Goal: Task Accomplishment & Management: Use online tool/utility

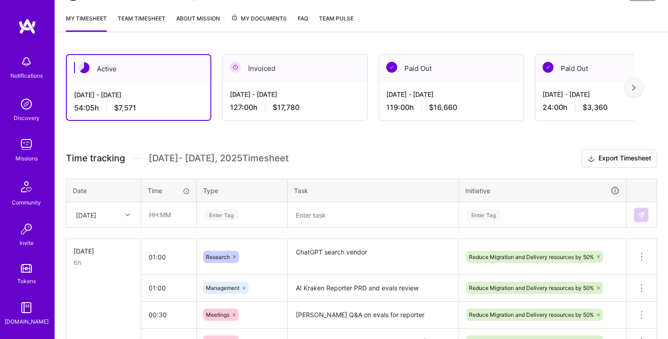
scroll to position [122, 0]
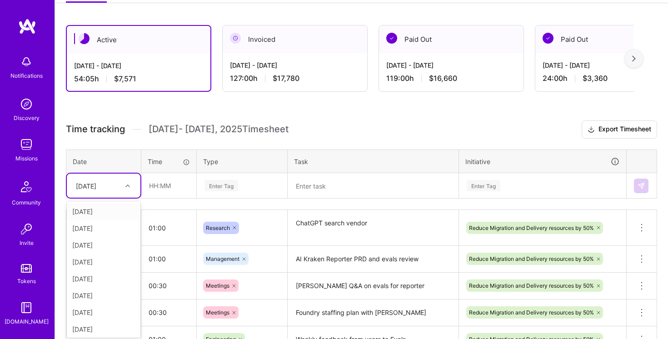
click at [125, 198] on div "option [DATE] focused, 1 of 14. 13 results available. Use Up and Down to choose…" at bounding box center [104, 185] width 74 height 24
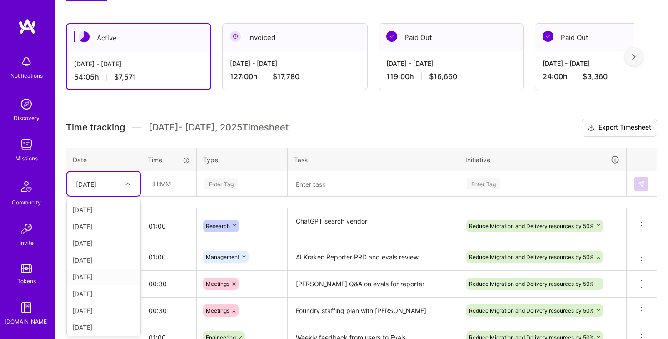
scroll to position [44, 0]
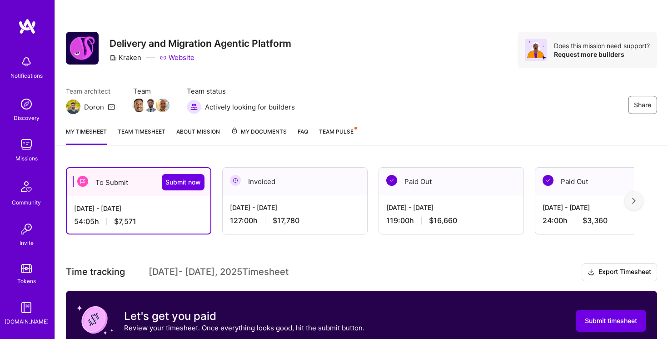
scroll to position [176, 0]
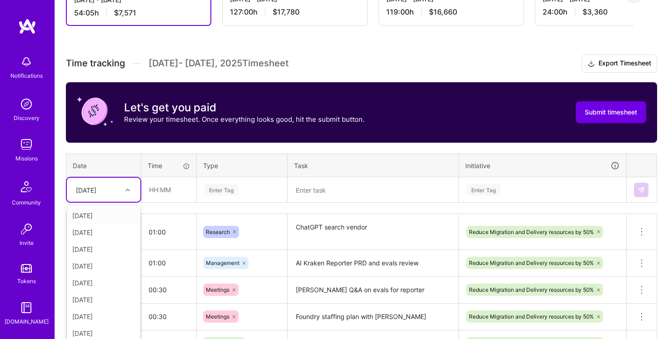
click at [122, 202] on div "option [DATE] focused, 1 of 15. 14 results available. Use Up and Down to choose…" at bounding box center [104, 190] width 74 height 24
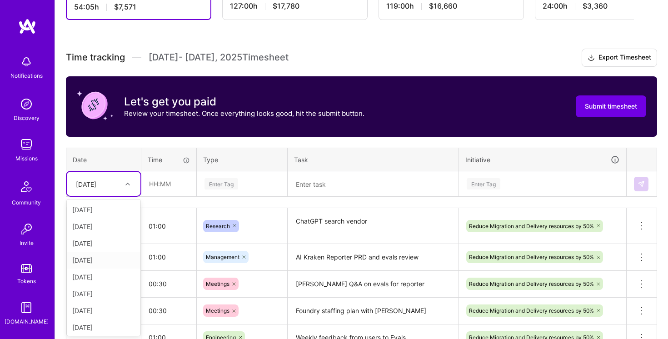
scroll to position [103, 0]
click at [97, 322] on div "[DATE]" at bounding box center [104, 325] width 74 height 17
click at [116, 187] on div "[DATE]" at bounding box center [96, 183] width 50 height 15
click at [91, 310] on div "[DATE]" at bounding box center [104, 308] width 74 height 17
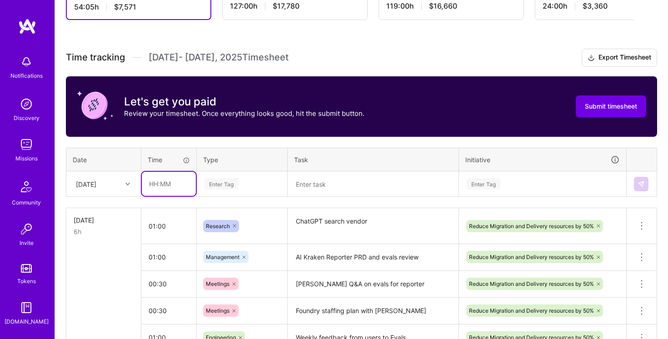
click at [156, 183] on input "text" at bounding box center [169, 184] width 54 height 24
type input "01:00"
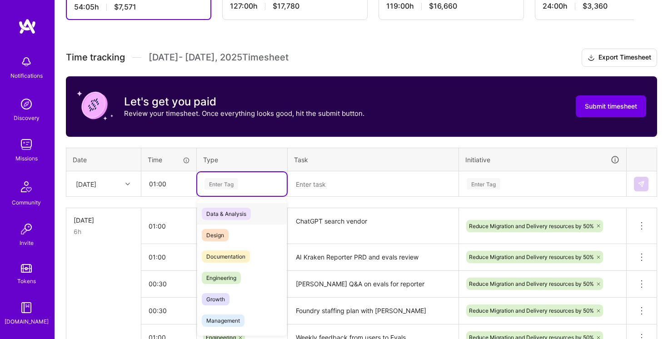
click at [245, 187] on div "Enter Tag" at bounding box center [241, 183] width 77 height 11
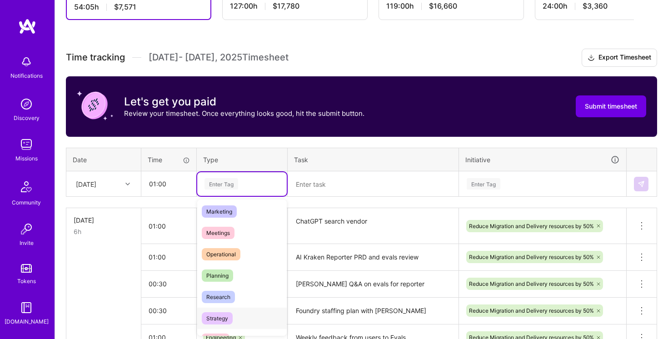
scroll to position [121, 0]
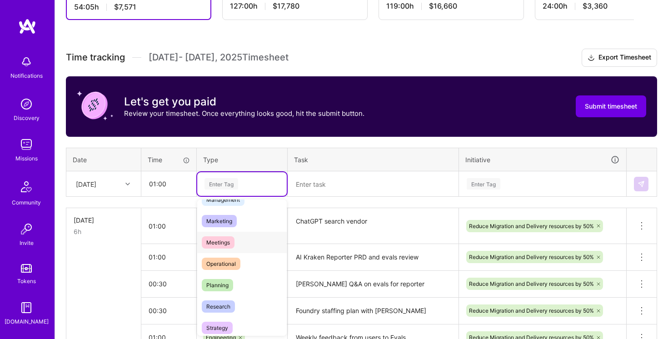
click at [231, 244] on span "Meetings" at bounding box center [218, 242] width 33 height 12
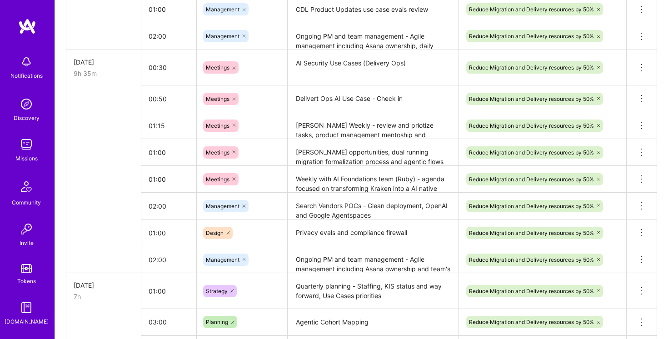
scroll to position [1010, 0]
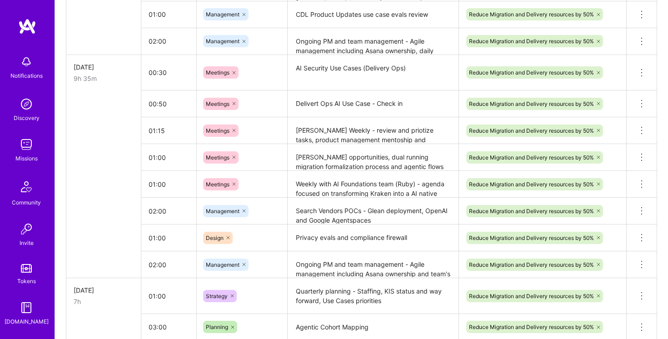
click at [333, 128] on textarea "[PERSON_NAME] Weekly - review and priotize tasks, product management mentoship …" at bounding box center [372, 130] width 169 height 25
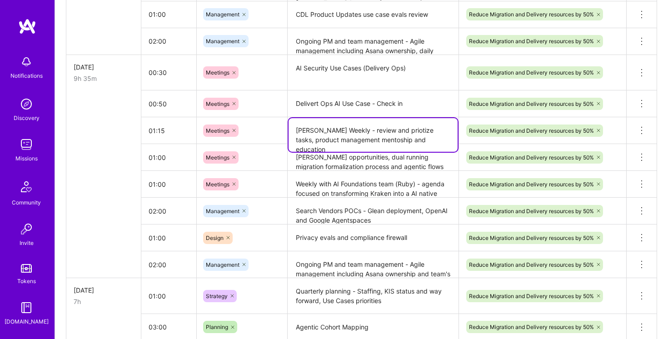
click at [333, 128] on textarea "[PERSON_NAME] Weekly - review and priotize tasks, product management mentoship …" at bounding box center [372, 135] width 169 height 34
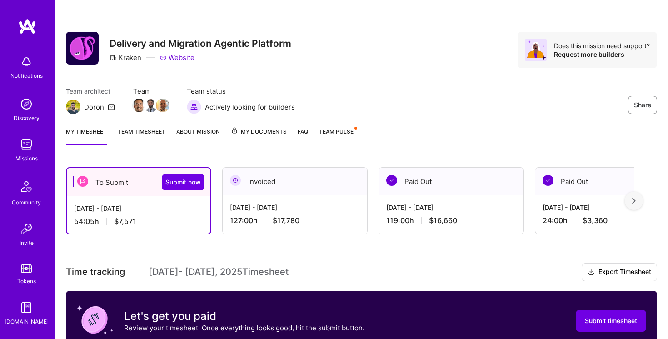
scroll to position [267, 0]
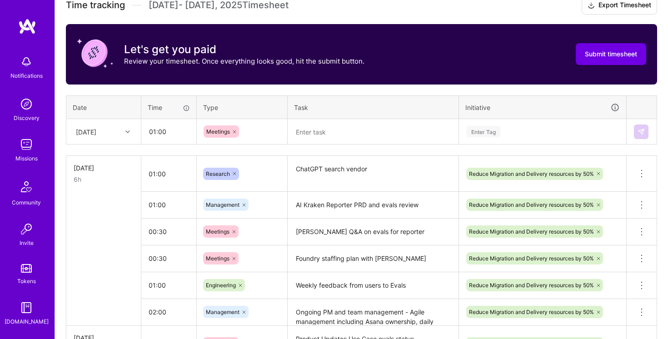
click at [339, 132] on textarea at bounding box center [372, 132] width 169 height 24
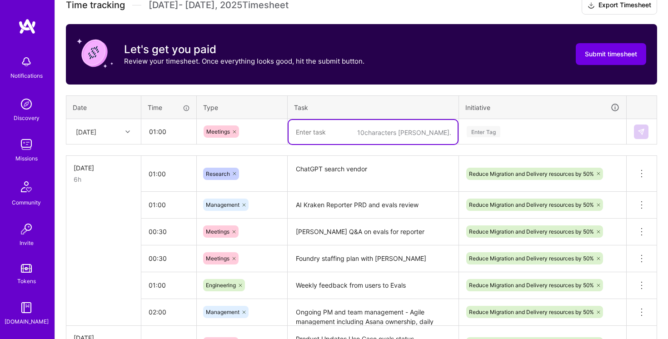
paste textarea "[PERSON_NAME] Weekly - review and priotize tasks, product management mentoship …"
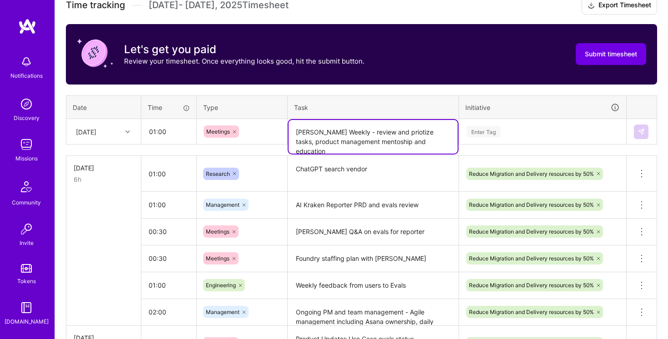
type textarea "[PERSON_NAME] Weekly - review and priotize tasks, product management mentoship …"
click at [551, 130] on div "Enter Tag" at bounding box center [543, 131] width 154 height 11
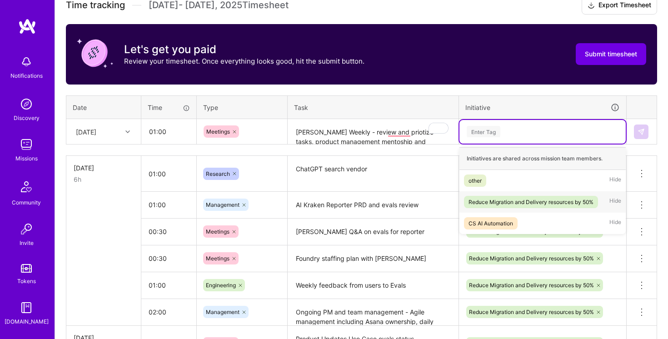
click at [518, 197] on div "Reduce Migration and Delivery resources by 50%" at bounding box center [530, 202] width 125 height 10
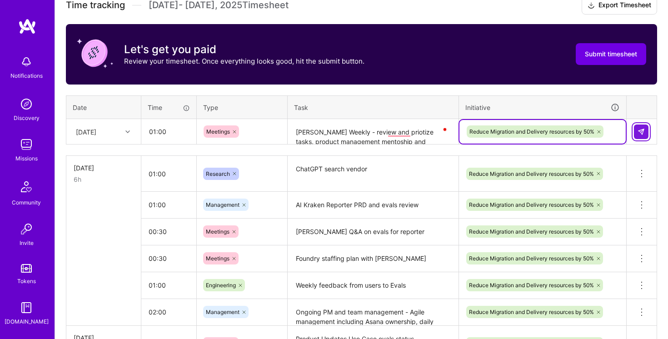
click at [643, 132] on img at bounding box center [640, 131] width 7 height 7
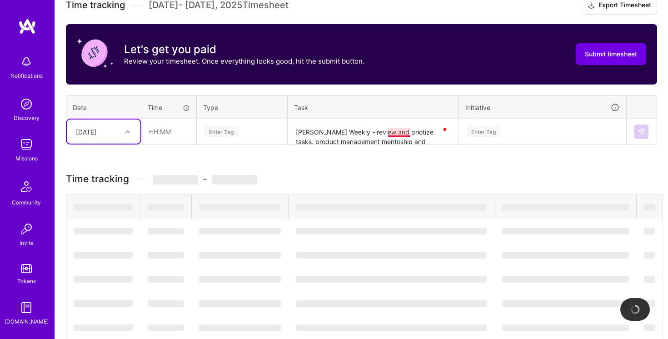
click at [398, 132] on div "[PERSON_NAME] Weekly - review and priotize tasks, product management mentoship …" at bounding box center [373, 132] width 170 height 0
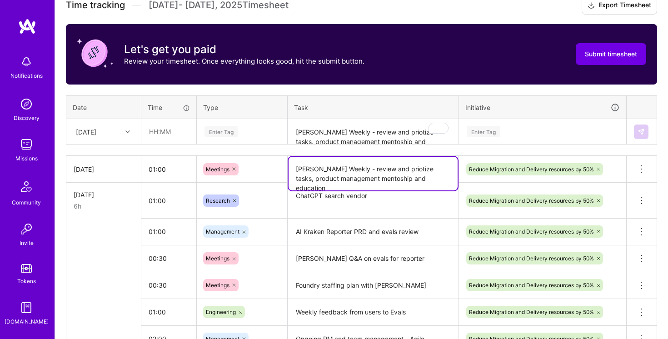
click at [381, 173] on textarea "[PERSON_NAME] Weekly - review and priotize tasks, product management mentoship …" at bounding box center [372, 174] width 169 height 34
click at [396, 167] on textarea "[PERSON_NAME] Weekly - review and priotize tasks, product management mentoship …" at bounding box center [372, 174] width 169 height 34
click at [400, 170] on textarea "[PERSON_NAME] Weekly - review and priotize tasks, product management mentoship …" at bounding box center [372, 174] width 169 height 34
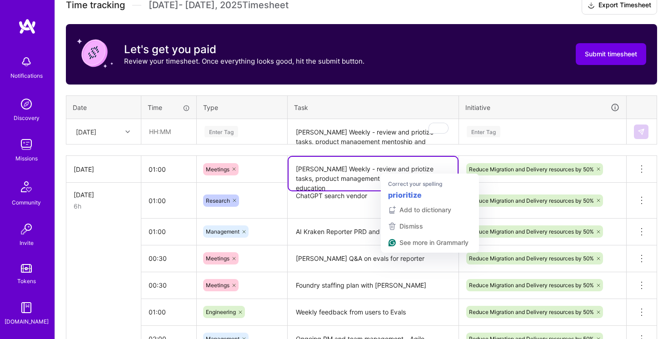
click at [402, 168] on textarea "[PERSON_NAME] Weekly - review and priotize tasks, product management mentoship …" at bounding box center [372, 174] width 169 height 34
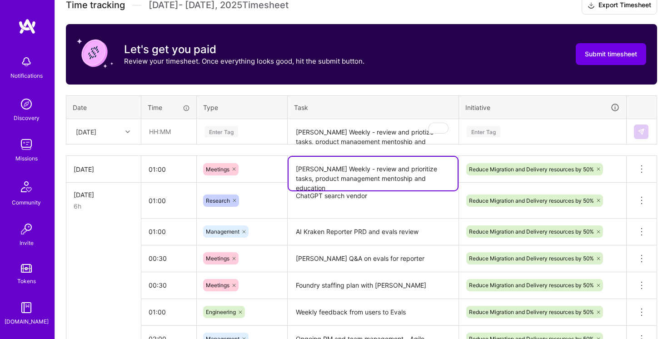
click at [500, 141] on div "Enter Tag" at bounding box center [542, 132] width 166 height 24
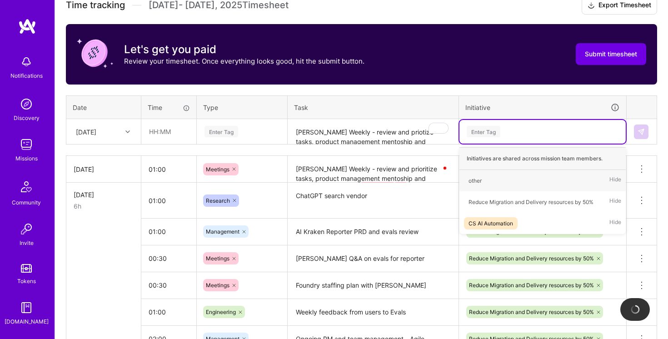
click at [386, 104] on th "Task" at bounding box center [372, 107] width 171 height 24
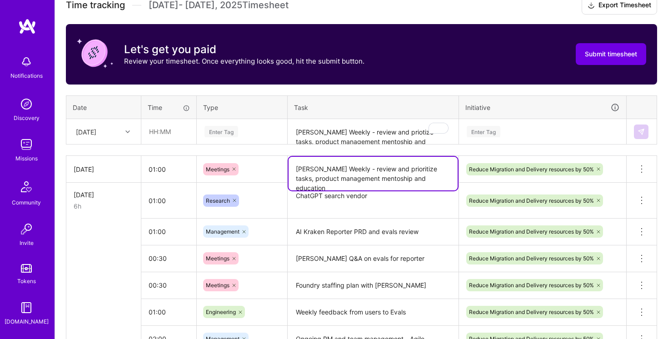
click at [383, 179] on textarea "[PERSON_NAME] Weekly - review and prioritize tasks, product management mentoshi…" at bounding box center [372, 174] width 169 height 34
click at [373, 177] on textarea "[PERSON_NAME] Weekly - review and prioritize tasks, product management mentoshi…" at bounding box center [372, 174] width 169 height 34
type textarea "[PERSON_NAME] Weekly - review and prioritize tasks, product management mentorsh…"
click at [258, 171] on div "Meetings" at bounding box center [242, 169] width 78 height 12
click at [321, 169] on textarea "[PERSON_NAME] Weekly - review and prioritize tasks, product management mentorsh…" at bounding box center [372, 174] width 169 height 34
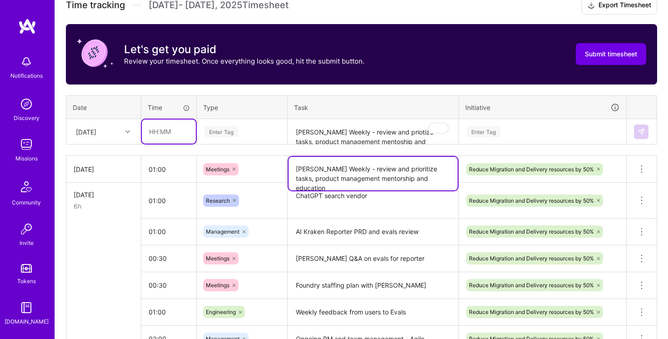
click at [157, 126] on input "text" at bounding box center [169, 131] width 54 height 24
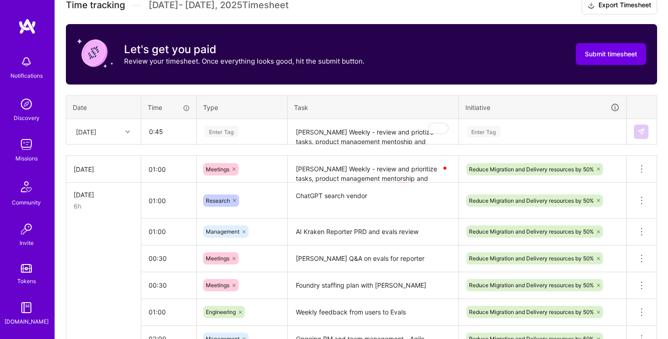
type input "00:45"
click at [248, 133] on div "Enter Tag" at bounding box center [241, 131] width 77 height 11
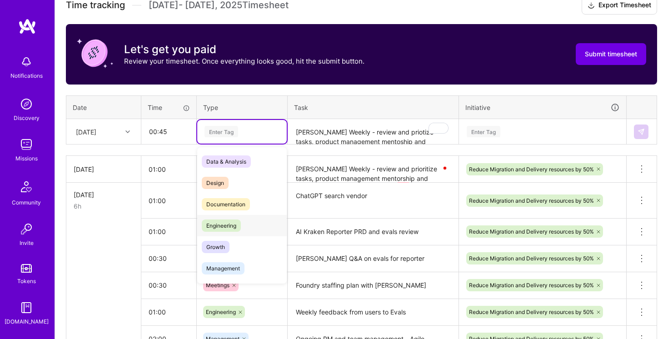
scroll to position [77, 0]
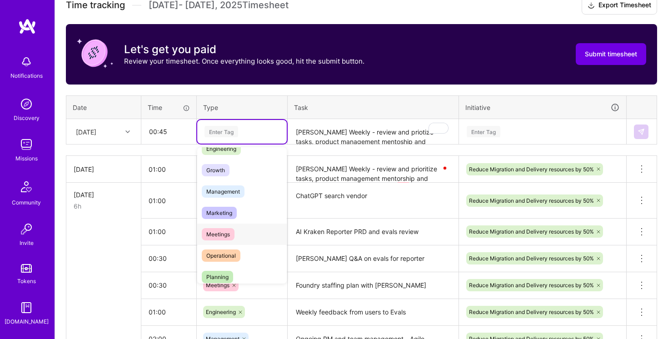
click at [251, 233] on div "Meetings" at bounding box center [241, 233] width 89 height 21
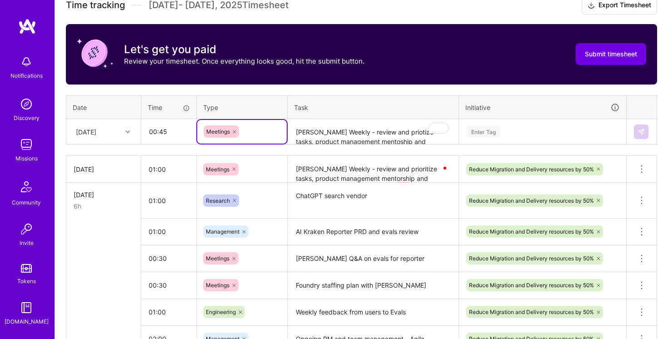
click at [364, 131] on textarea "[PERSON_NAME] Weekly - review and priotize tasks, product management mentoship …" at bounding box center [372, 132] width 169 height 24
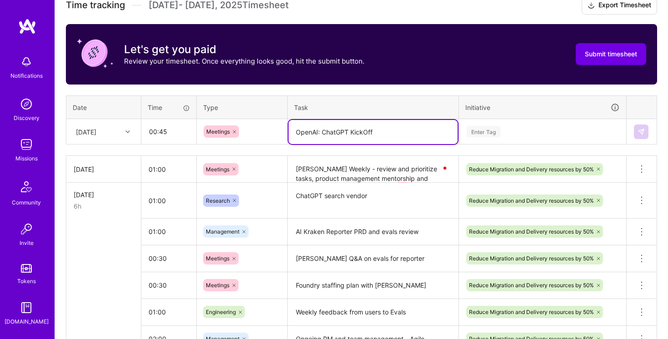
click at [365, 133] on textarea "OpenAI: ChatGPT KickOff" at bounding box center [372, 132] width 169 height 24
type textarea "OpenAI: ChatGPT Kick-off"
click at [525, 129] on div "Enter Tag" at bounding box center [543, 131] width 154 height 11
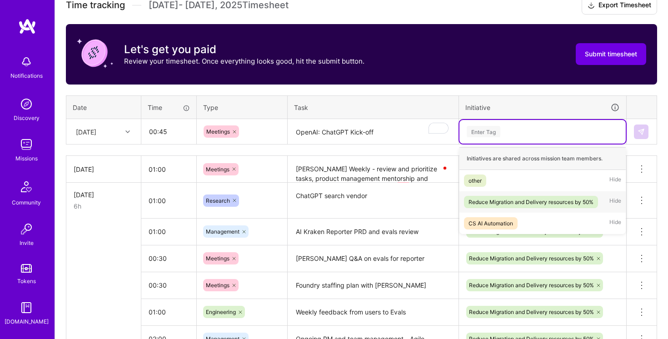
click at [528, 198] on div "Reduce Migration and Delivery resources by 50%" at bounding box center [530, 202] width 125 height 10
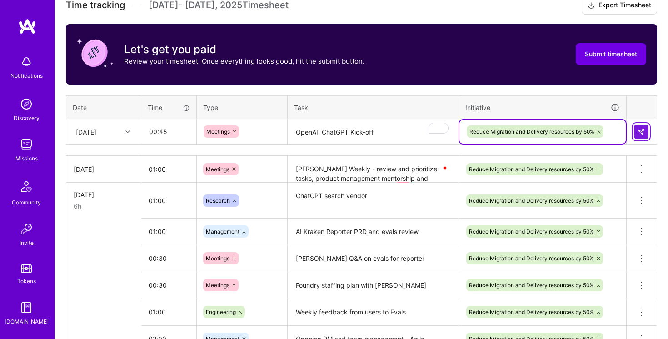
click at [641, 133] on img at bounding box center [640, 131] width 7 height 7
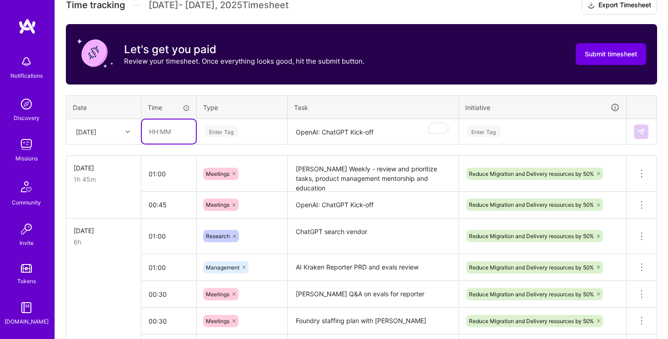
click at [161, 127] on input "text" at bounding box center [169, 131] width 54 height 24
type input "01:00"
click at [244, 128] on div "Enter Tag" at bounding box center [241, 131] width 77 height 11
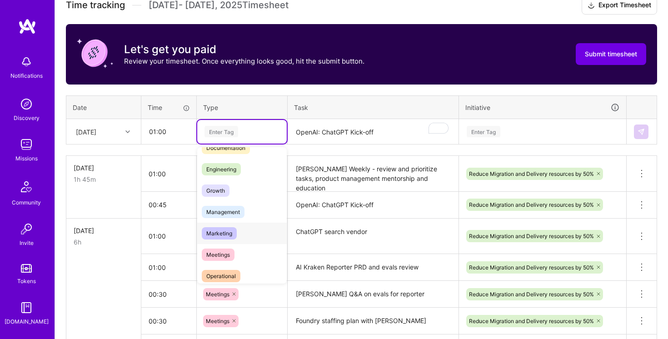
scroll to position [98, 0]
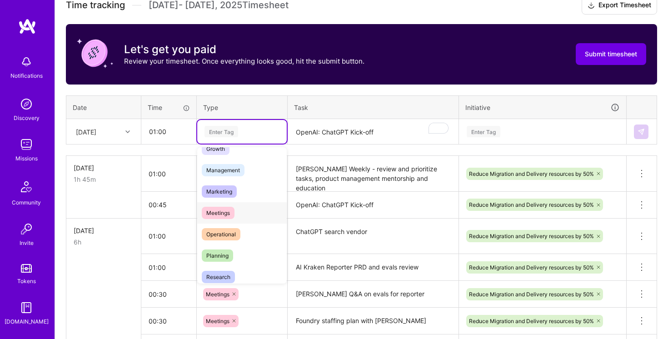
click at [238, 215] on div "Meetings" at bounding box center [241, 212] width 89 height 21
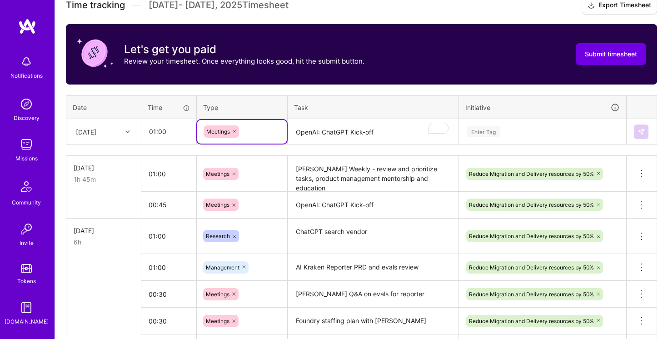
click at [338, 136] on textarea "OpenAI: ChatGPT Kick-off" at bounding box center [372, 132] width 169 height 24
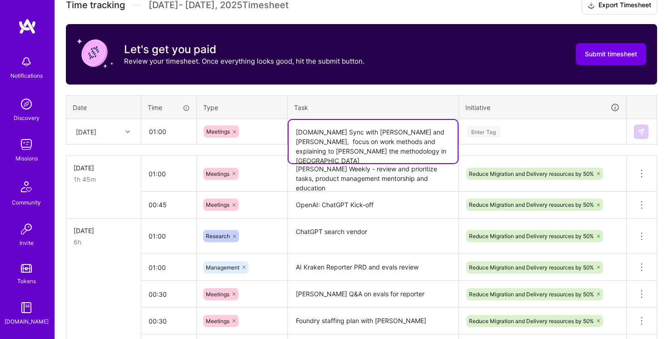
type textarea "[DOMAIN_NAME] Sync with [PERSON_NAME] and [PERSON_NAME], focus on work methods …"
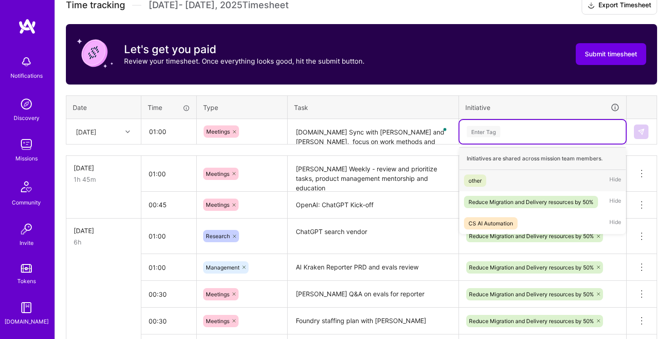
click at [511, 134] on div "Enter Tag" at bounding box center [543, 131] width 154 height 11
click at [512, 199] on div "Reduce Migration and Delivery resources by 50%" at bounding box center [530, 202] width 125 height 10
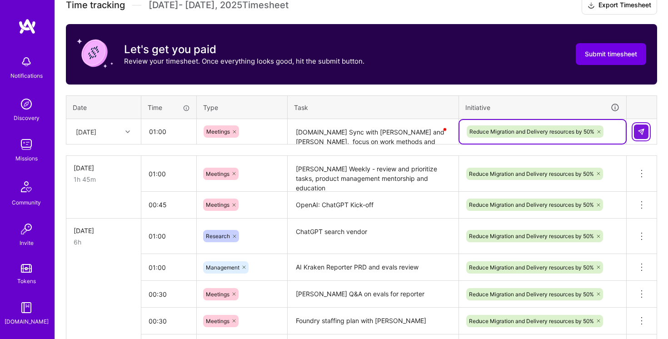
click at [641, 134] on img at bounding box center [640, 131] width 7 height 7
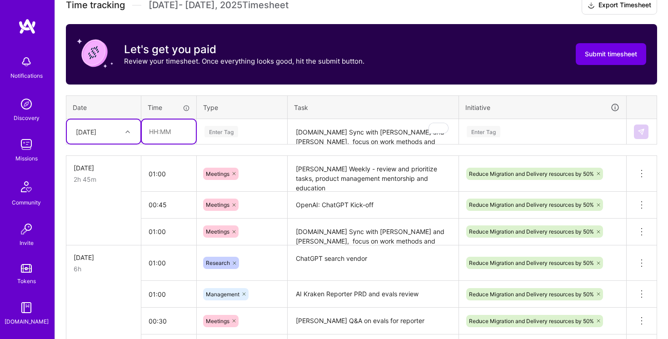
click at [159, 126] on input "text" at bounding box center [169, 131] width 54 height 24
type input "01:00"
click at [252, 134] on div "Enter Tag" at bounding box center [241, 131] width 77 height 11
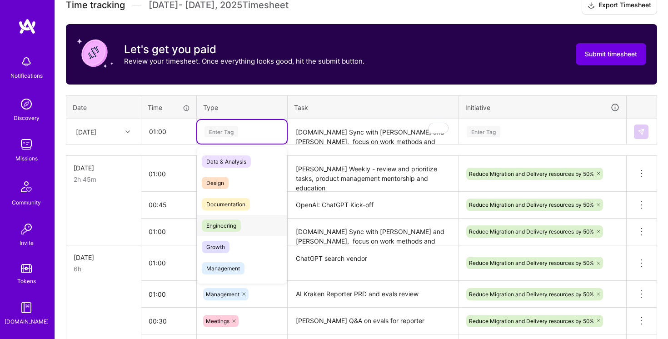
scroll to position [3, 0]
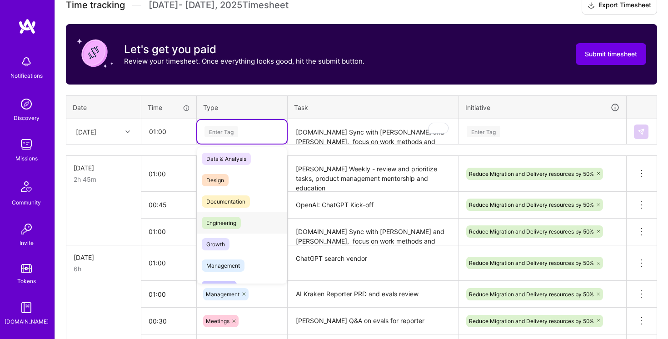
click at [244, 222] on div "Engineering" at bounding box center [241, 222] width 89 height 21
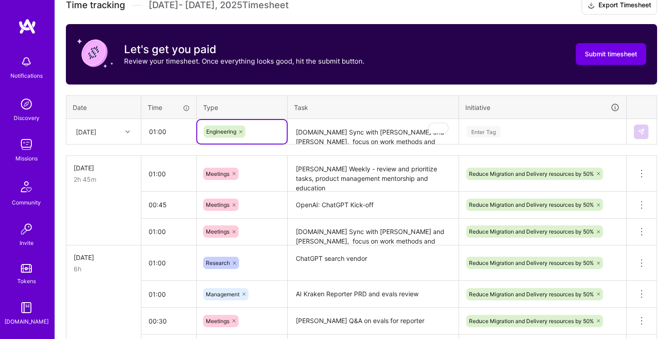
click at [351, 132] on textarea "[DOMAIN_NAME] Sync with [PERSON_NAME] and [PERSON_NAME], focus on work methods …" at bounding box center [372, 132] width 169 height 24
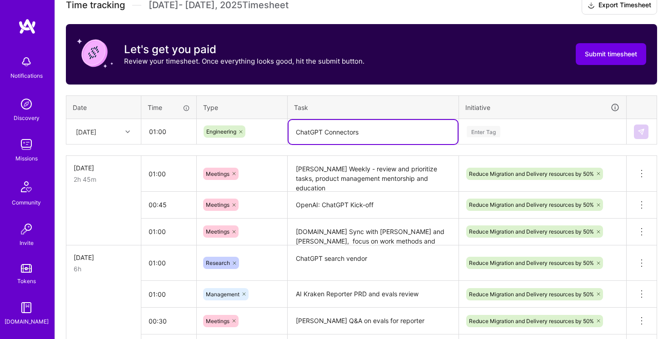
type textarea "ChatGPT Connectors"
click at [554, 131] on div "Enter Tag" at bounding box center [543, 131] width 154 height 11
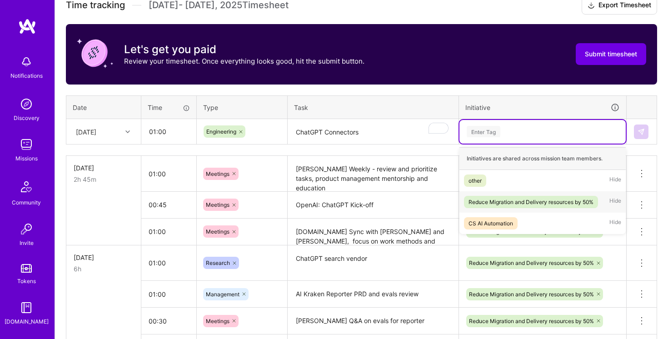
click at [530, 194] on div "Reduce Migration and Delivery resources by 50% Hide" at bounding box center [542, 201] width 166 height 21
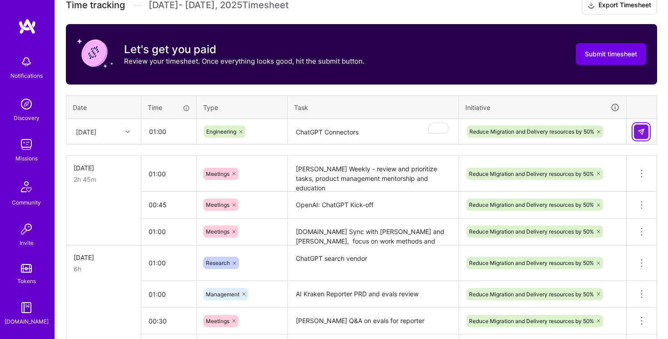
click at [641, 129] on img at bounding box center [640, 131] width 7 height 7
